Goal: Use online tool/utility: Utilize a website feature to perform a specific function

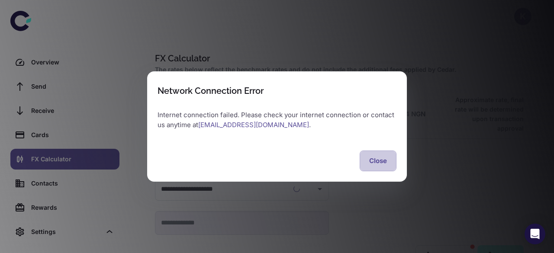
click at [375, 158] on button "Close" at bounding box center [378, 161] width 37 height 21
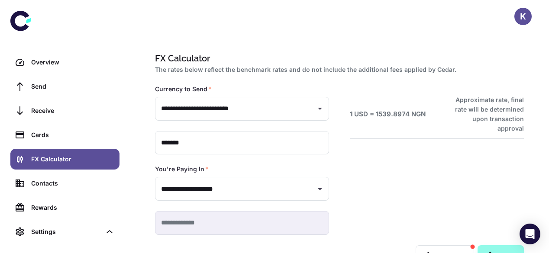
type input "**********"
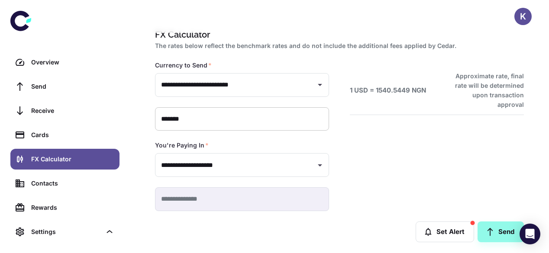
scroll to position [30, 0]
